Goal: Task Accomplishment & Management: Use online tool/utility

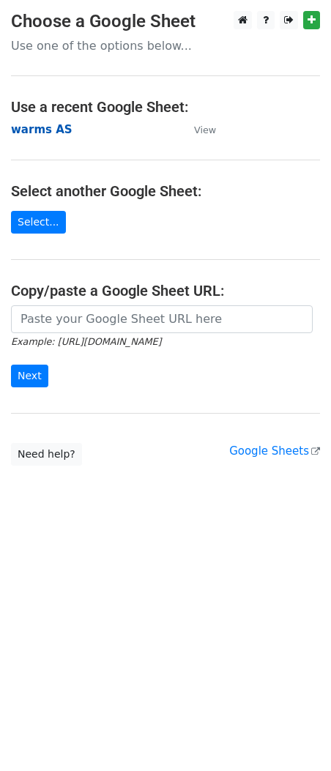
click at [26, 129] on strong "warms AS" at bounding box center [41, 129] width 61 height 13
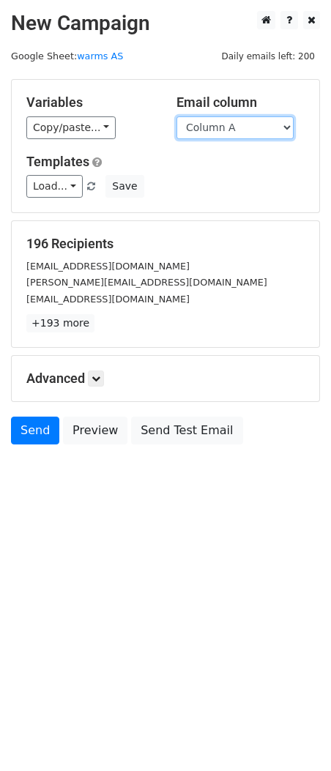
click at [191, 133] on select "Column A Column B Column C Column D Column E Column F Column G Column H Column …" at bounding box center [234, 127] width 117 height 23
select select "Column K"
click at [176, 116] on select "Column A Column B Column C Column D Column E Column F Column G Column H Column …" at bounding box center [234, 127] width 117 height 23
